Goal: Find specific page/section: Find specific page/section

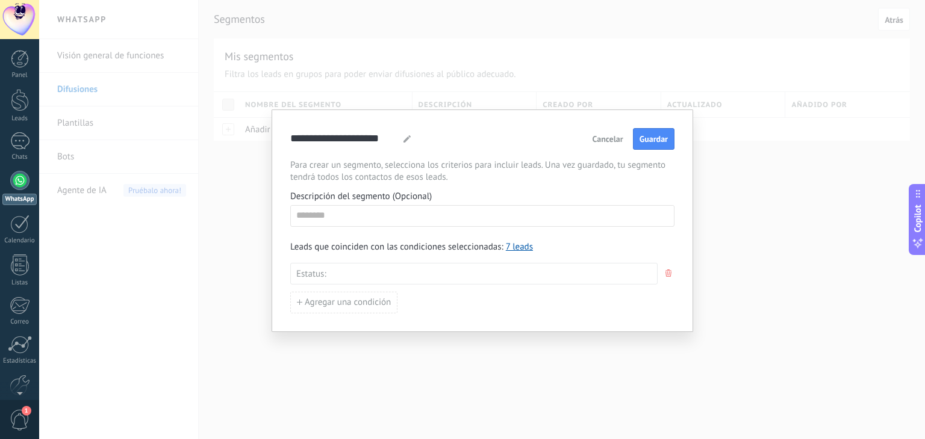
click at [617, 141] on span "Cancelar" at bounding box center [607, 139] width 31 height 8
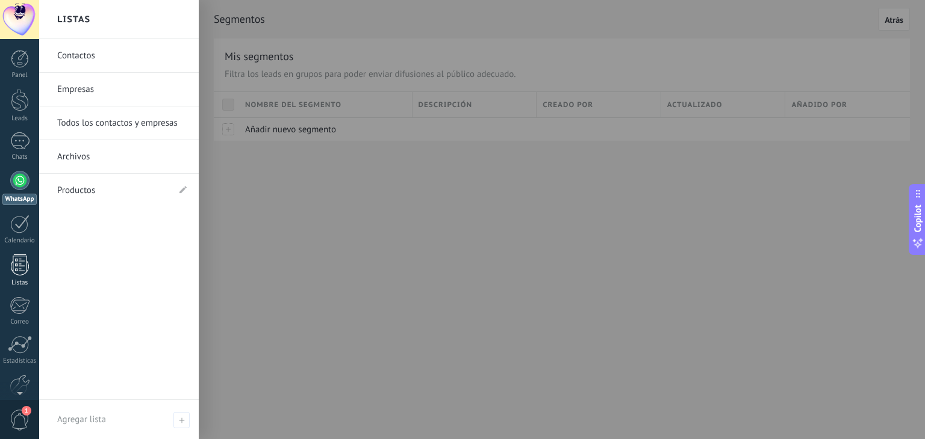
click at [17, 259] on div at bounding box center [20, 265] width 18 height 21
